Goal: Information Seeking & Learning: Learn about a topic

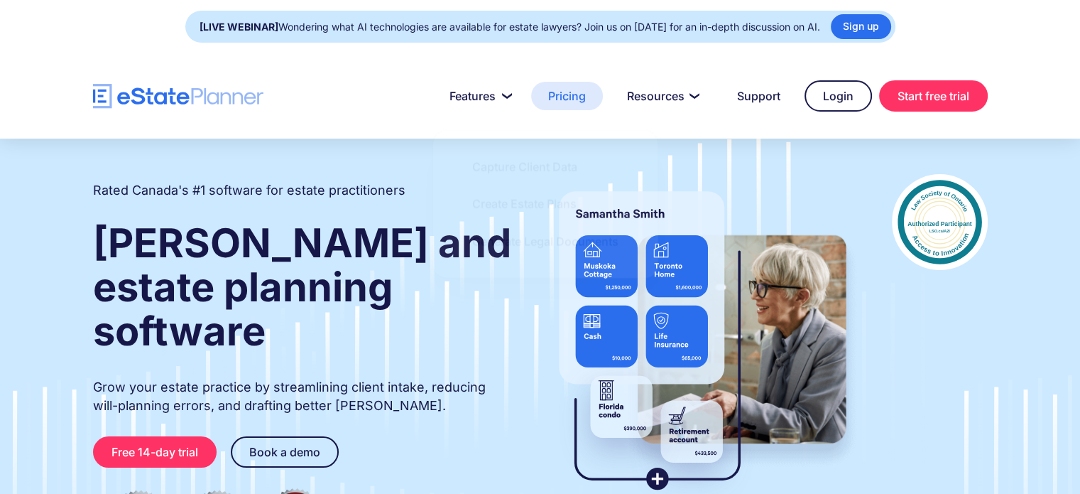
click at [567, 93] on link "Pricing" at bounding box center [567, 96] width 72 height 28
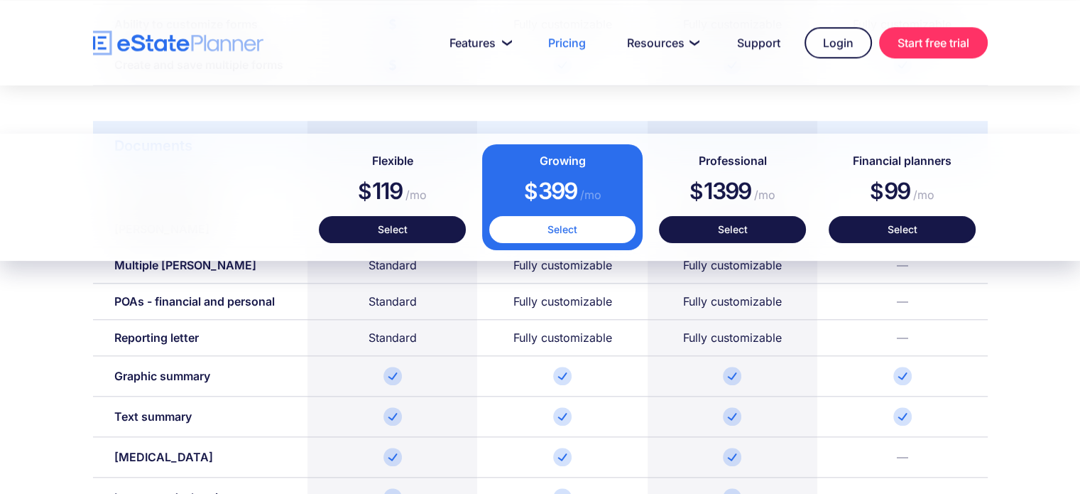
scroll to position [1400, 0]
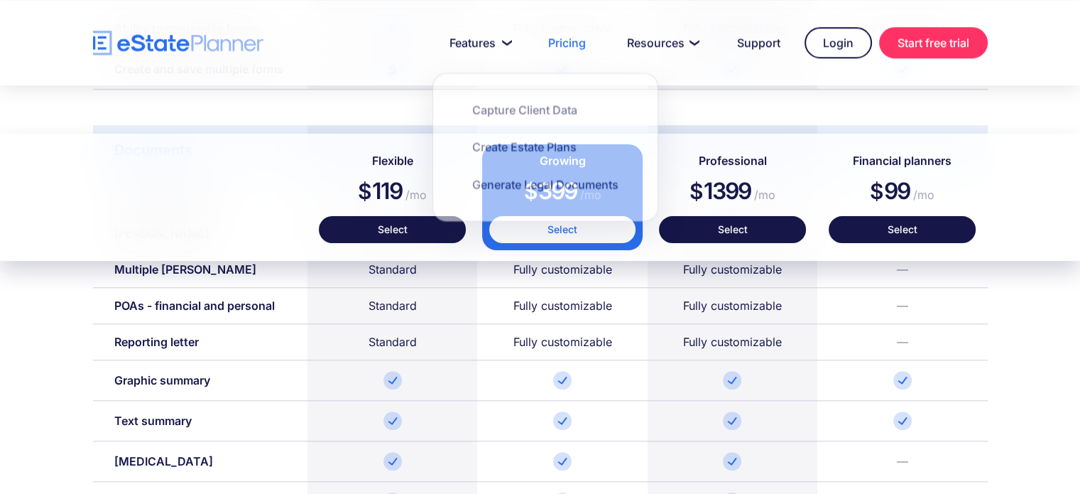
click at [227, 47] on img "home" at bounding box center [178, 43] width 170 height 25
